Goal: Information Seeking & Learning: Learn about a topic

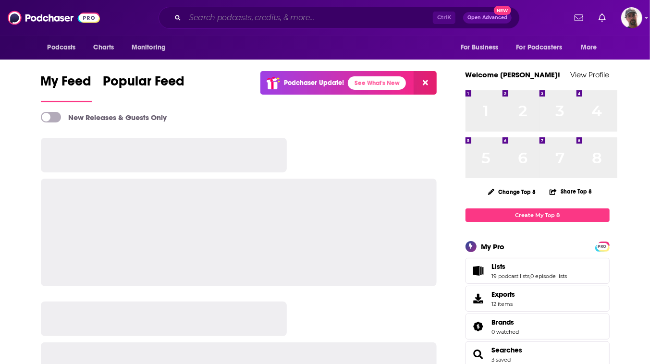
click at [315, 18] on input "Search podcasts, credits, & more..." at bounding box center [309, 17] width 248 height 15
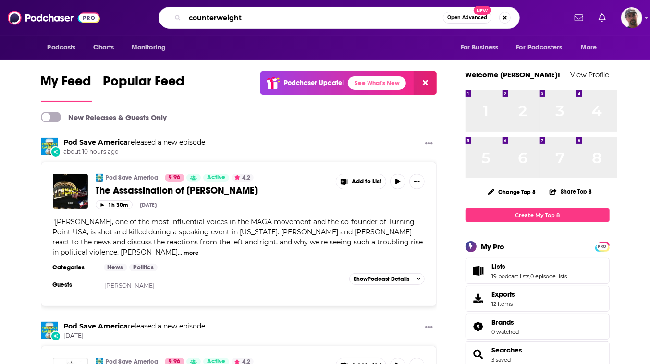
type input "counterweight"
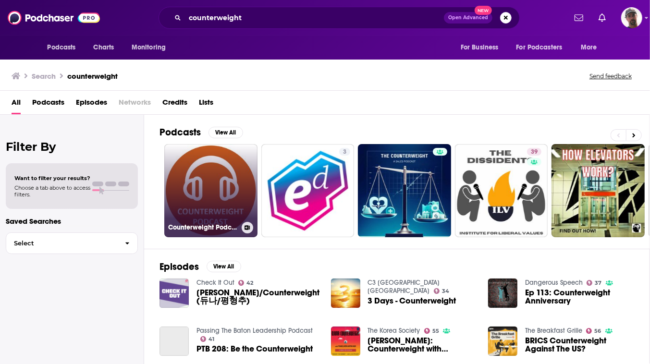
click at [258, 211] on link "Counterweight Podcast" at bounding box center [210, 190] width 93 height 93
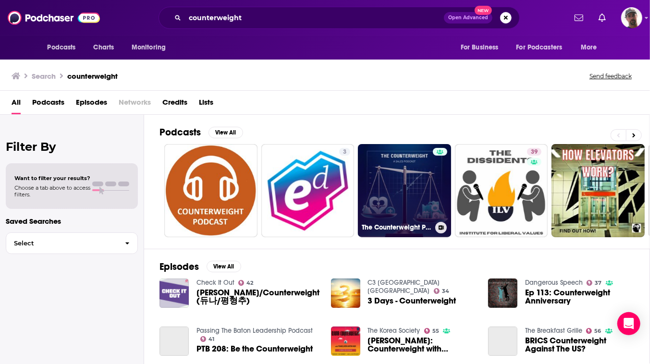
click at [451, 212] on link "The Counterweight Podcast" at bounding box center [404, 190] width 93 height 93
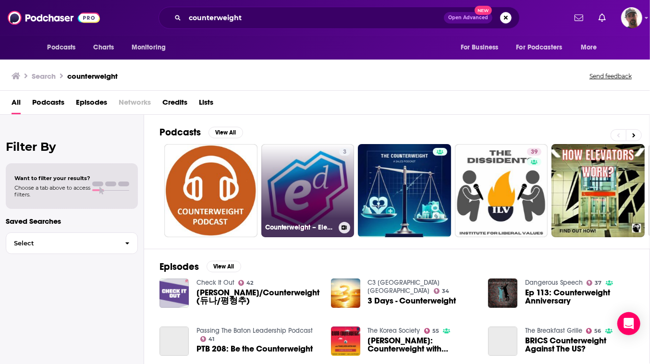
click at [355, 211] on link "3 Counterweight – Electron Dance" at bounding box center [307, 190] width 93 height 93
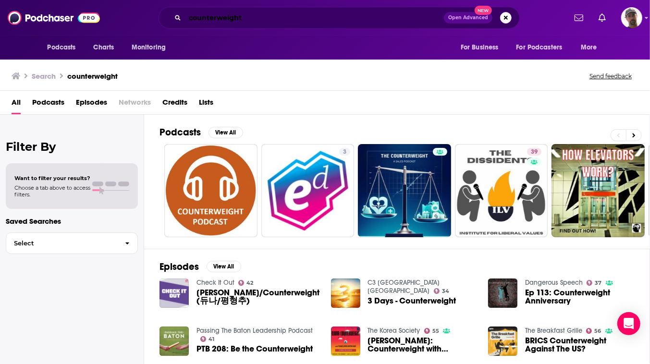
click at [239, 19] on input "counterweight" at bounding box center [314, 17] width 259 height 15
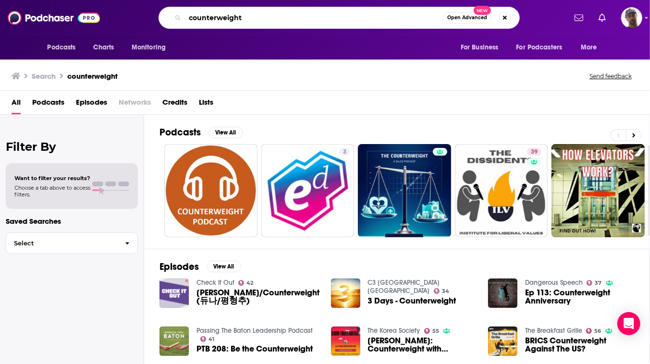
drag, startPoint x: 271, startPoint y: 21, endPoint x: 128, endPoint y: 31, distance: 143.1
click at [128, 31] on div "Podcasts Charts Monitoring counterweight Open Advanced New For Business For Pod…" at bounding box center [325, 18] width 650 height 36
click at [240, 19] on input "counterweight" at bounding box center [314, 17] width 258 height 15
type input "counterweight, commonweal"
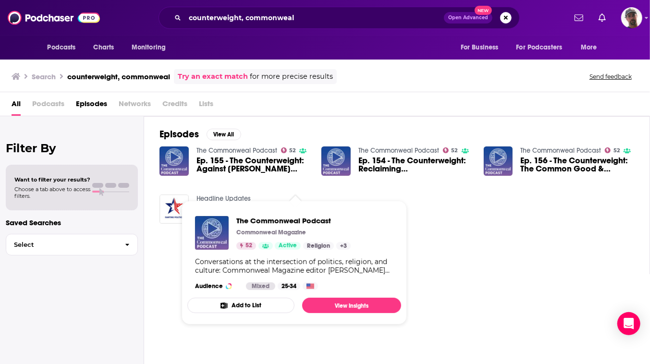
click at [277, 155] on link "The Commonweal Podcast" at bounding box center [237, 151] width 81 height 8
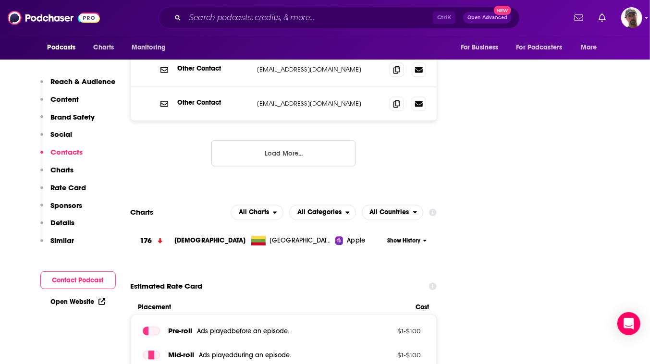
scroll to position [1135, 0]
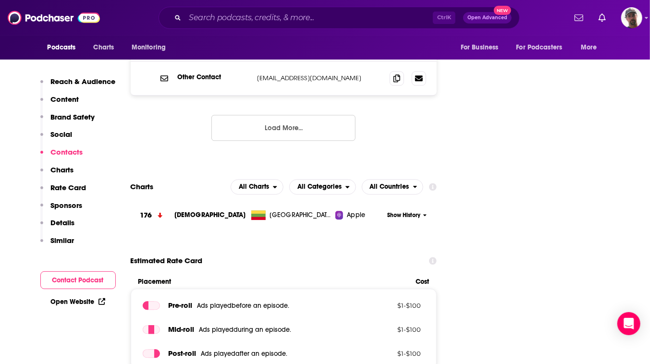
scroll to position [1092, 0]
